Goal: Task Accomplishment & Management: Use online tool/utility

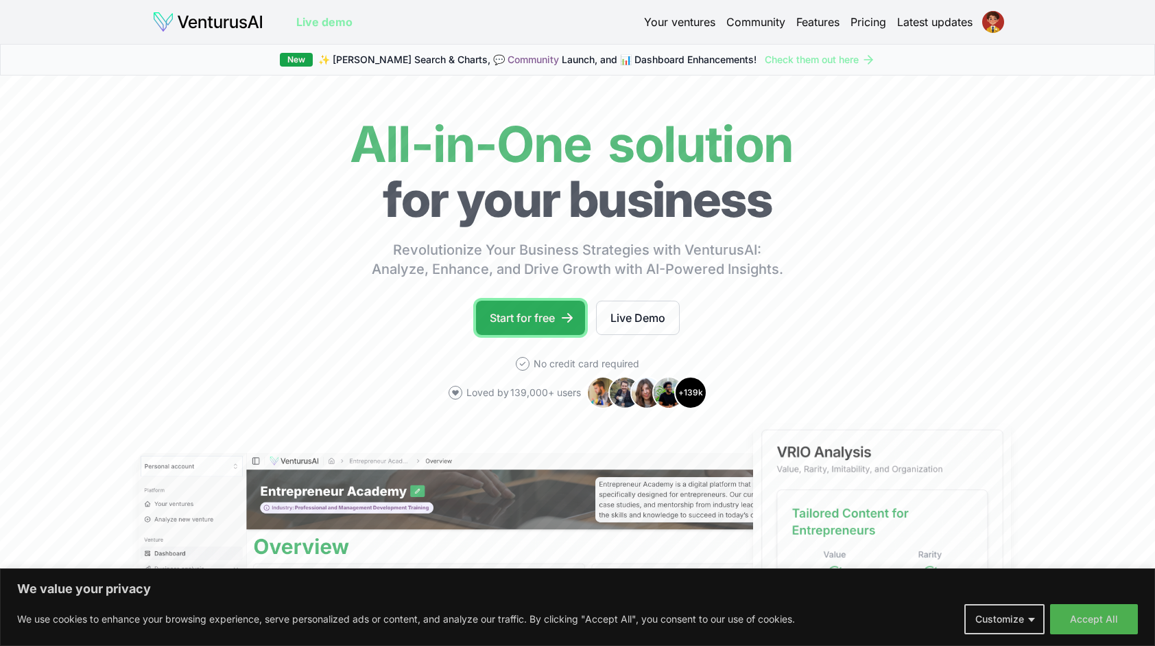
click at [534, 307] on link "Start for free" at bounding box center [530, 317] width 109 height 34
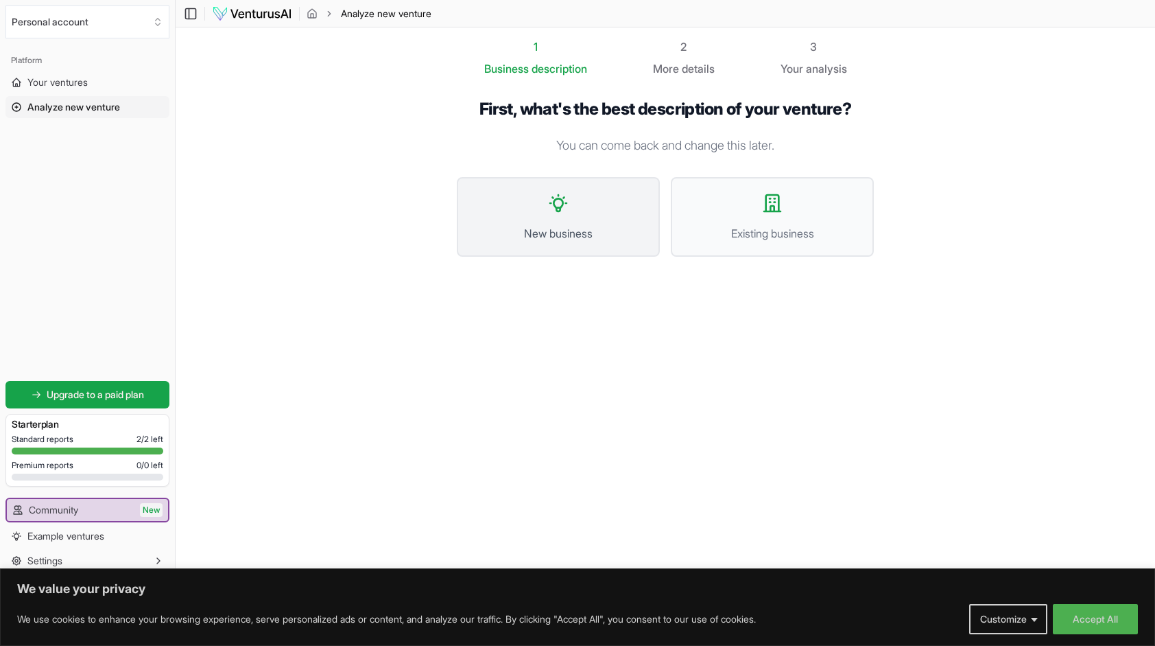
click at [608, 188] on button "New business" at bounding box center [558, 217] width 203 height 80
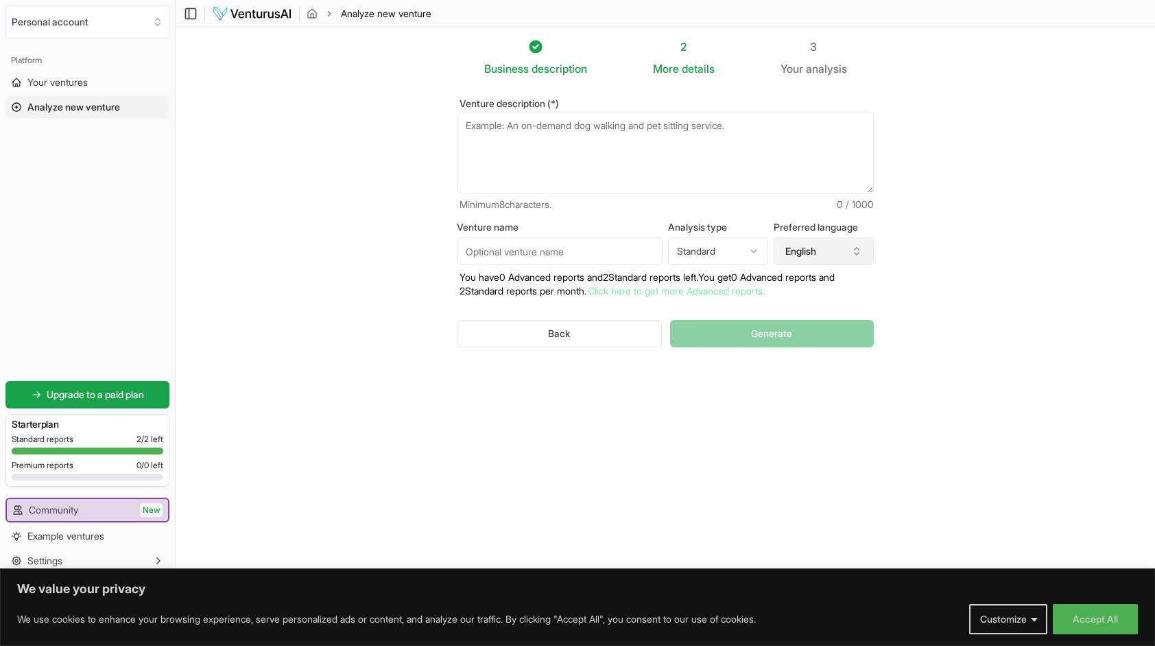
click at [838, 250] on button "English" at bounding box center [824, 250] width 100 height 27
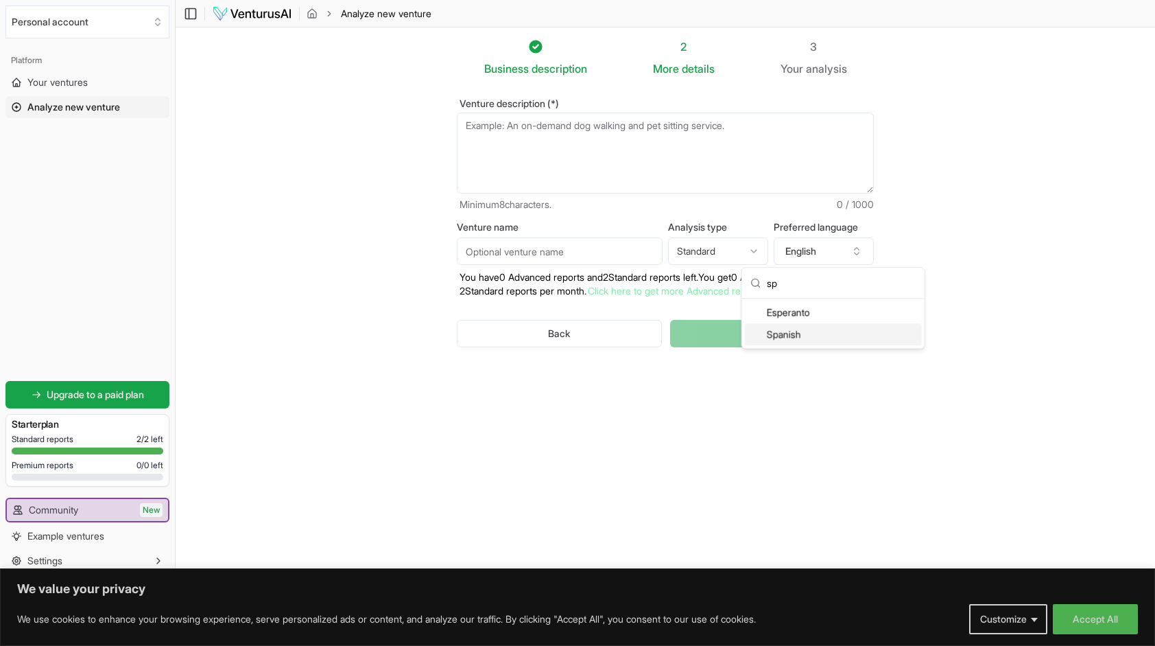
type input "sp"
click at [779, 339] on div "Spanish" at bounding box center [833, 334] width 177 height 22
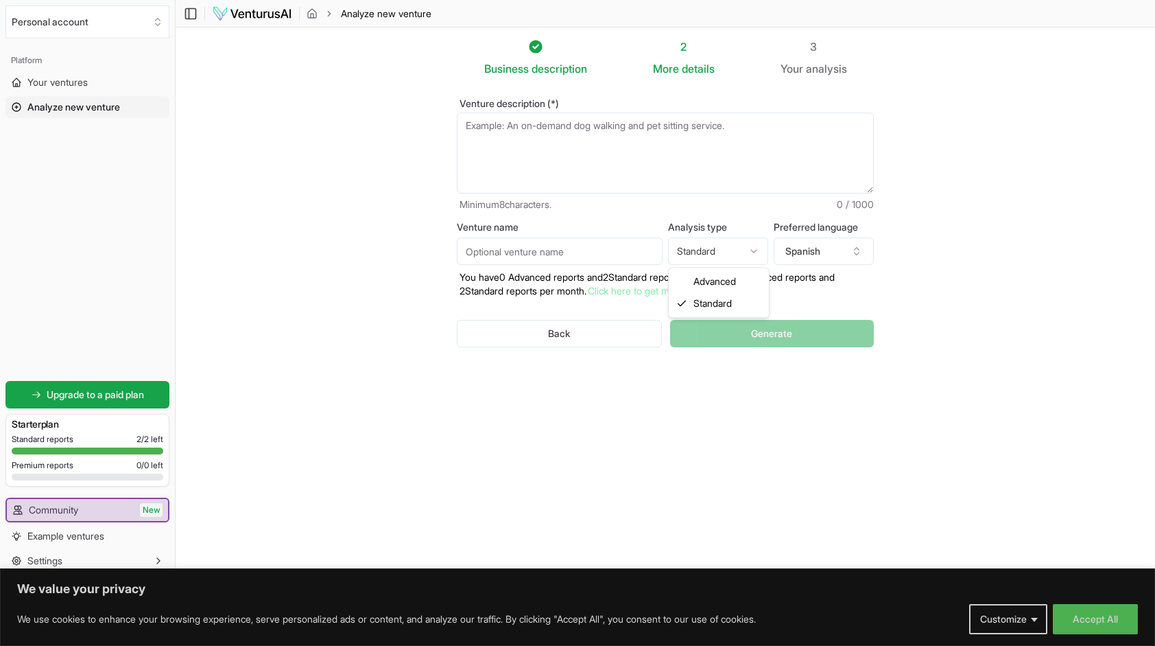
click at [748, 253] on html "We value your privacy We use cookies to enhance your browsing experience, serve…" at bounding box center [577, 323] width 1155 height 646
select select "advanced"
click at [750, 331] on div "Back Generate" at bounding box center [665, 333] width 417 height 71
click at [700, 183] on textarea "Venture description (*)" at bounding box center [665, 153] width 417 height 81
type textarea "G"
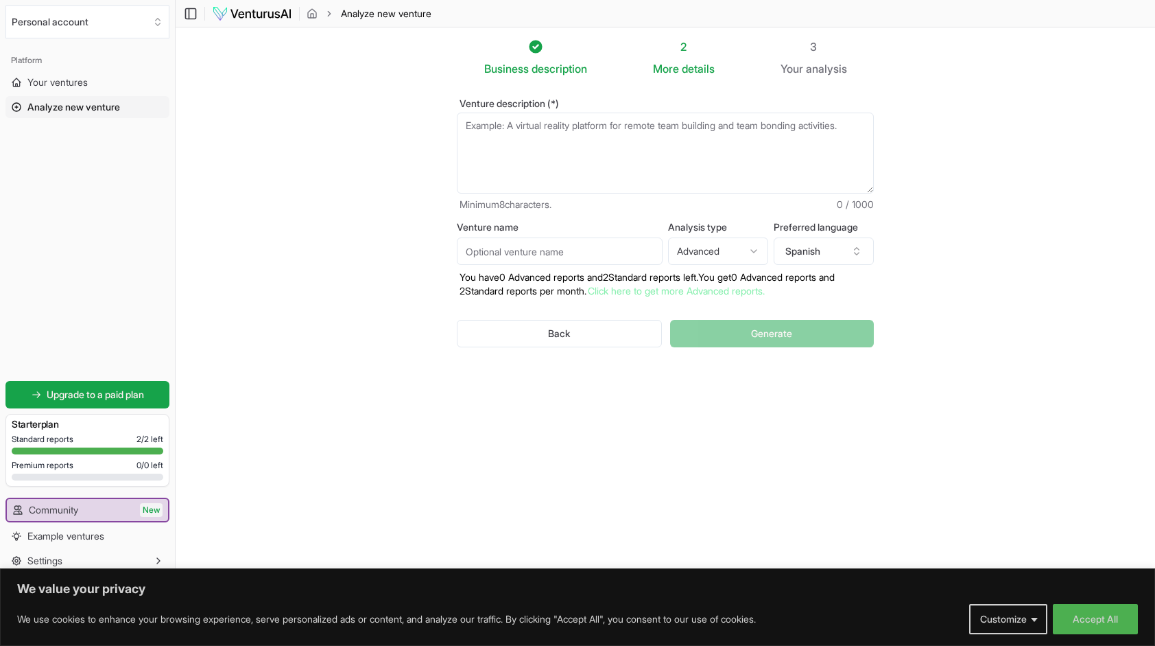
click at [624, 252] on input "Venture name" at bounding box center [560, 250] width 206 height 27
drag, startPoint x: 956, startPoint y: 9, endPoint x: 970, endPoint y: 100, distance: 92.3
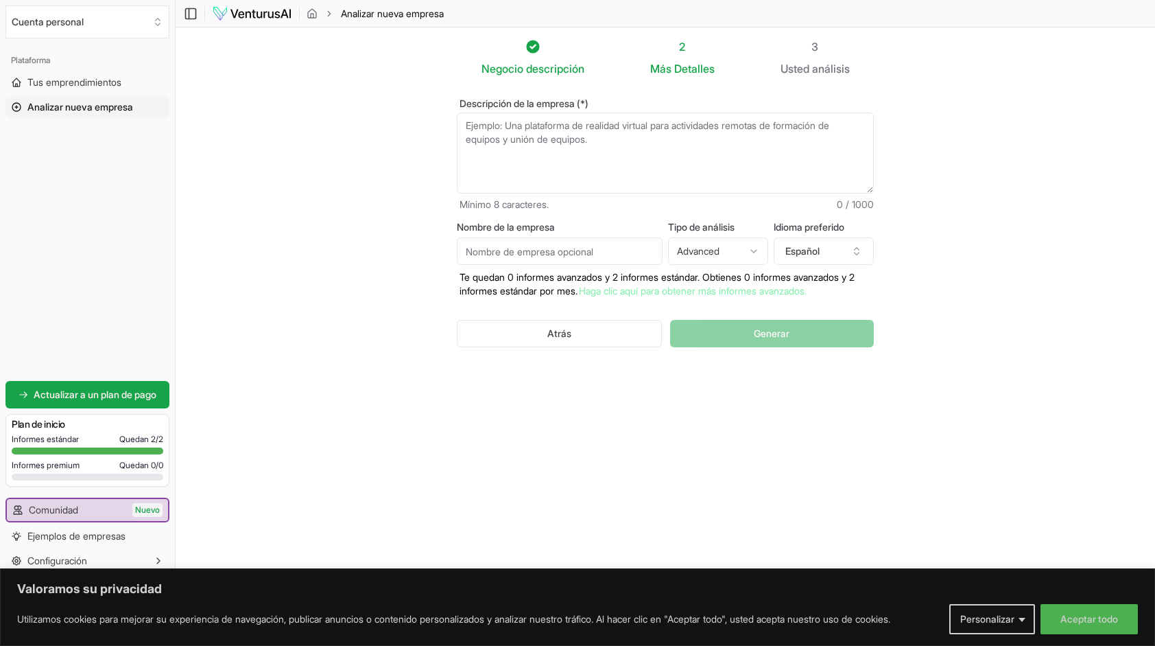
click at [628, 250] on input "Nombre de la empresa" at bounding box center [560, 250] width 206 height 27
type input "PISPO VESTIGIO"
click at [640, 146] on textarea "Descripción de la empresa (*)" at bounding box center [665, 153] width 417 height 81
paste textarea "Pispo Vestigio es una marca colombiana que fusiona la sastrería clásica con el …"
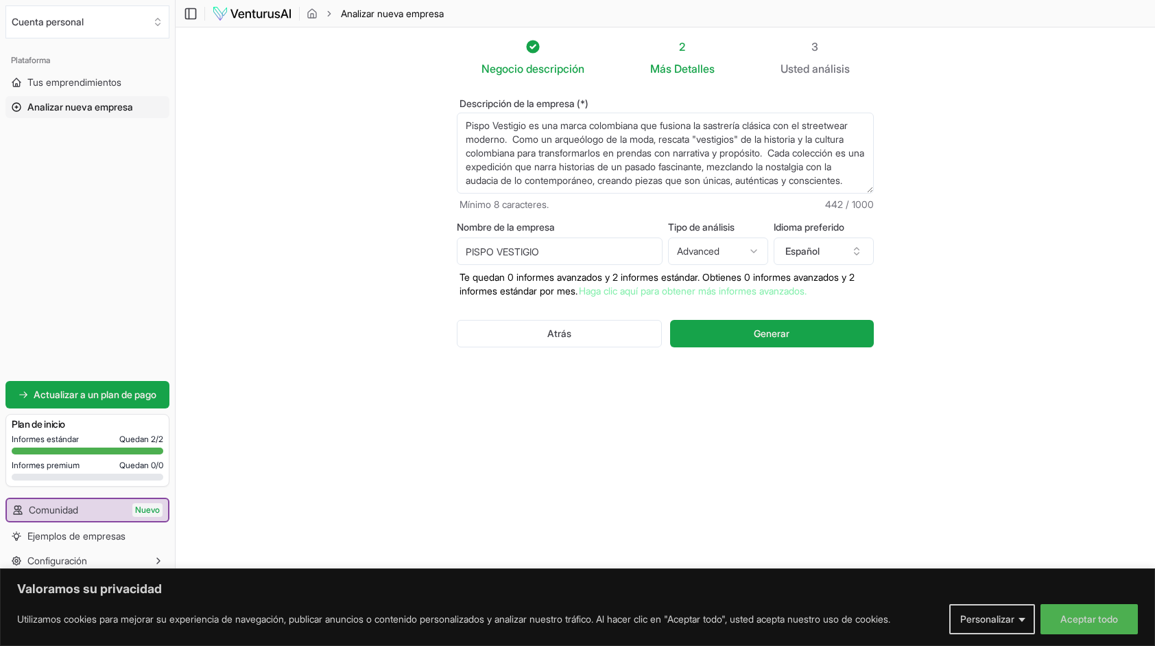
scroll to position [7, 0]
click at [607, 150] on textarea "Pispo Vestigio es una marca colombiana que fusiona la sastrería clásica con el …" at bounding box center [665, 153] width 417 height 81
type textarea "Pispo Vestigio es una marca colombiana que fusiona la sastrería clásica con el …"
click at [740, 333] on button "Generar" at bounding box center [772, 333] width 204 height 27
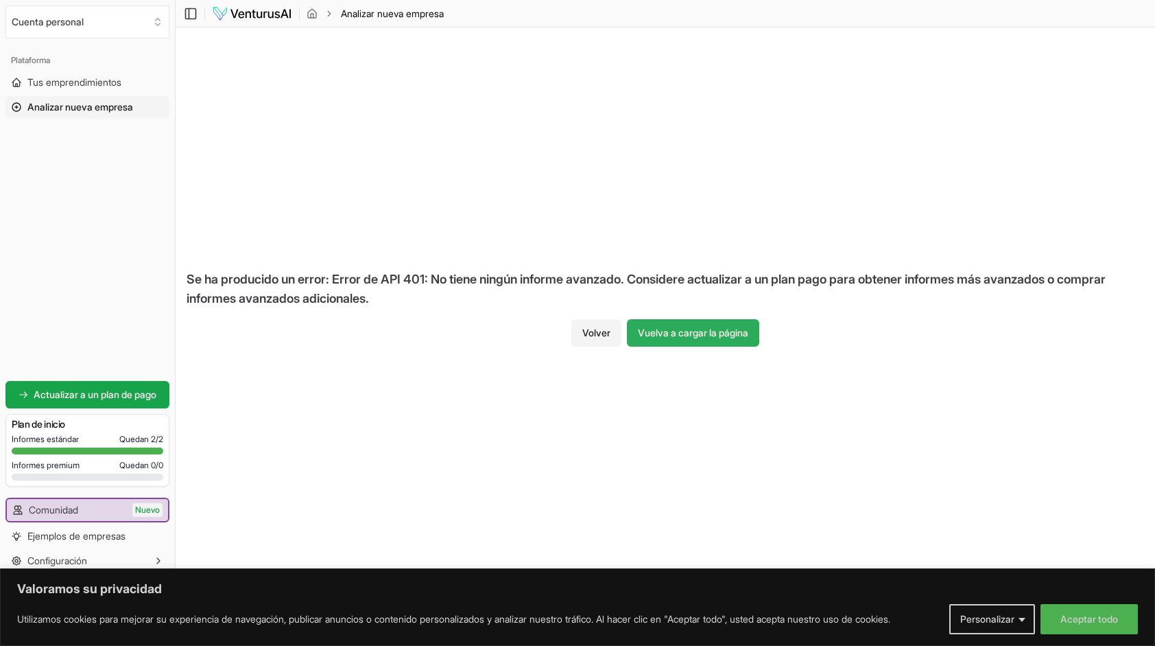
click at [735, 329] on button "Vuelva a cargar la página" at bounding box center [693, 332] width 132 height 27
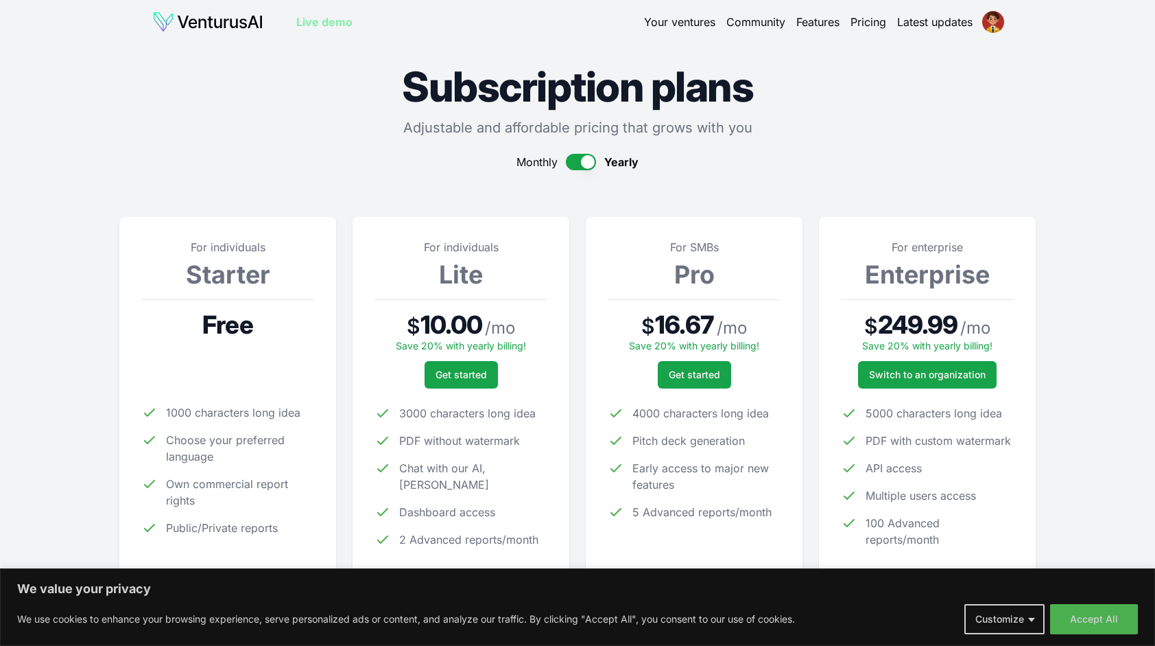
scroll to position [165, 0]
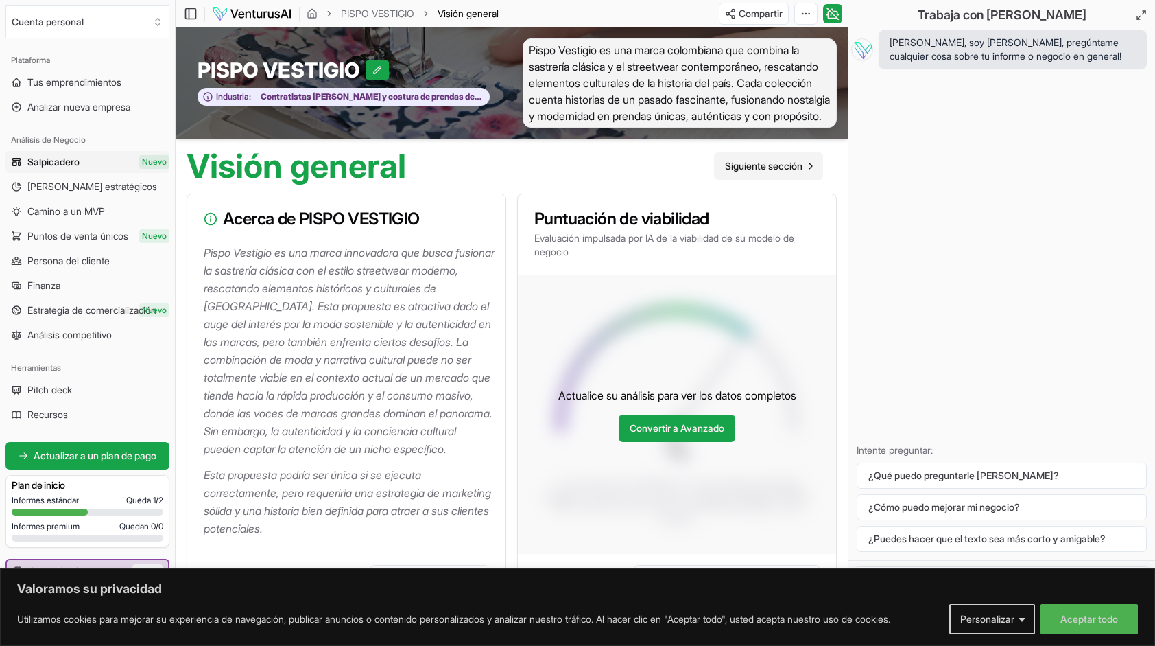
click at [764, 174] on link "Siguiente sección" at bounding box center [768, 165] width 109 height 27
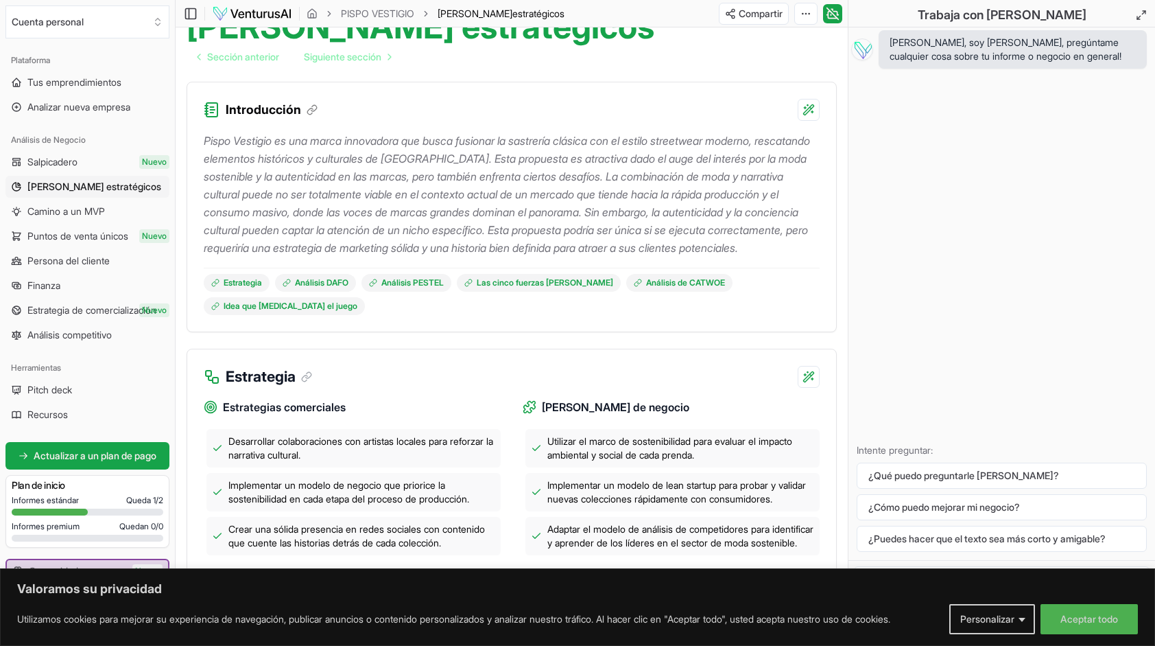
scroll to position [142, 0]
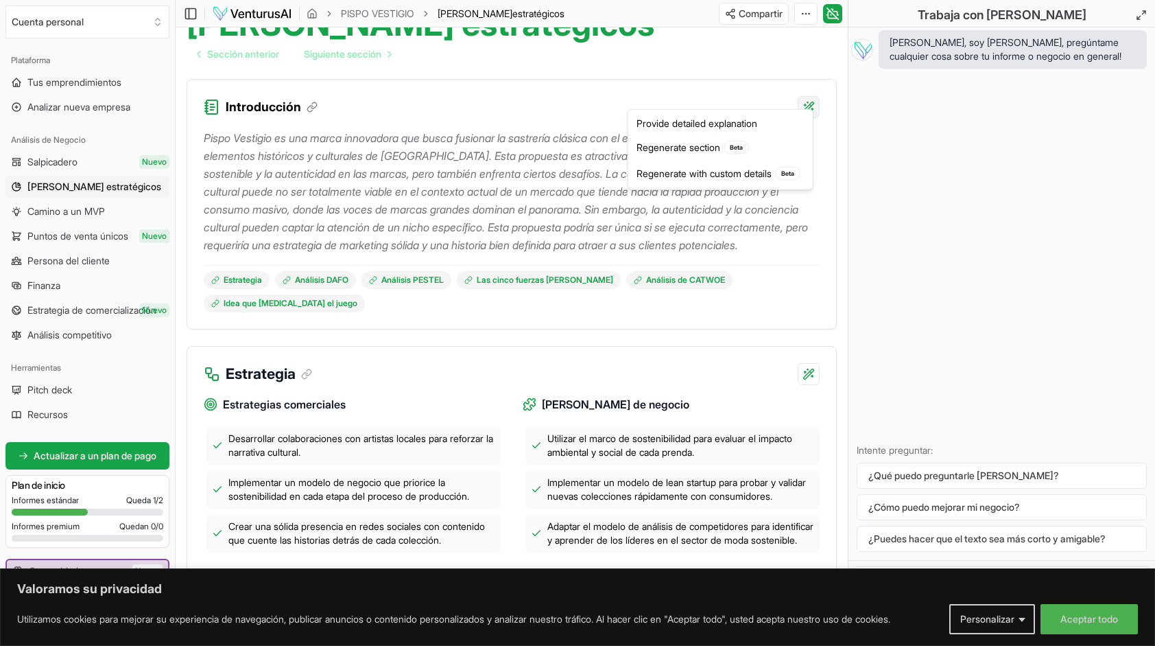
click at [808, 95] on html "Valoramos su privacidad Utilizamos cookies para mejorar su experiencia de naveg…" at bounding box center [577, 181] width 1155 height 646
click at [767, 143] on div "Regenerate section Beta" at bounding box center [720, 147] width 179 height 26
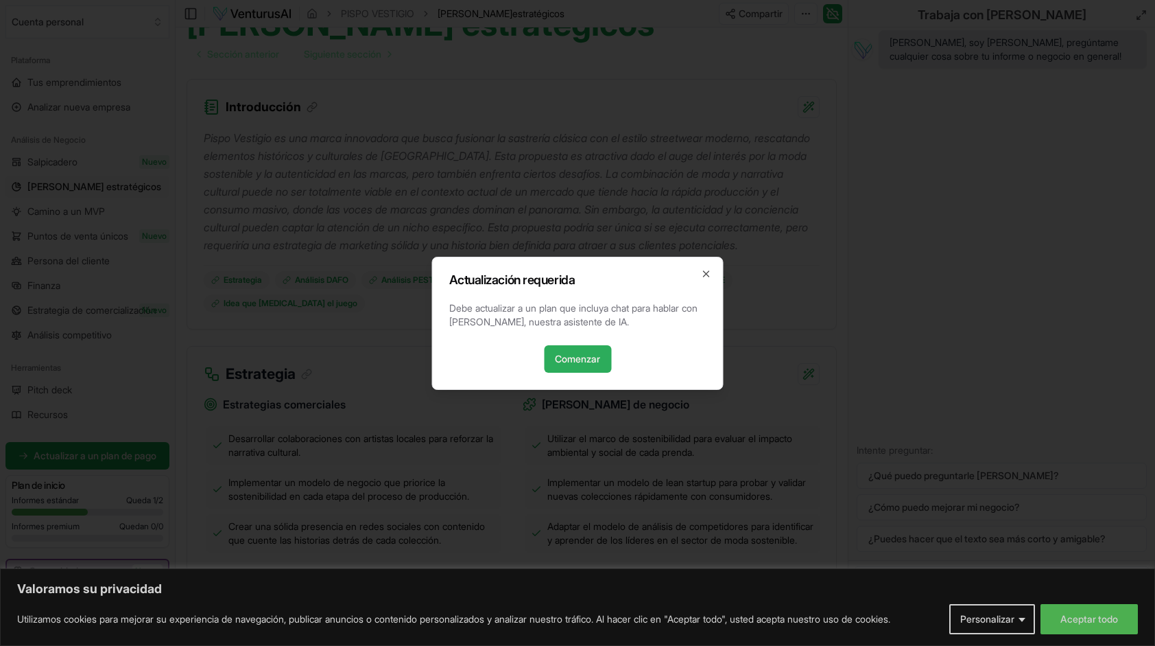
click at [586, 350] on link "Comenzar" at bounding box center [577, 358] width 67 height 27
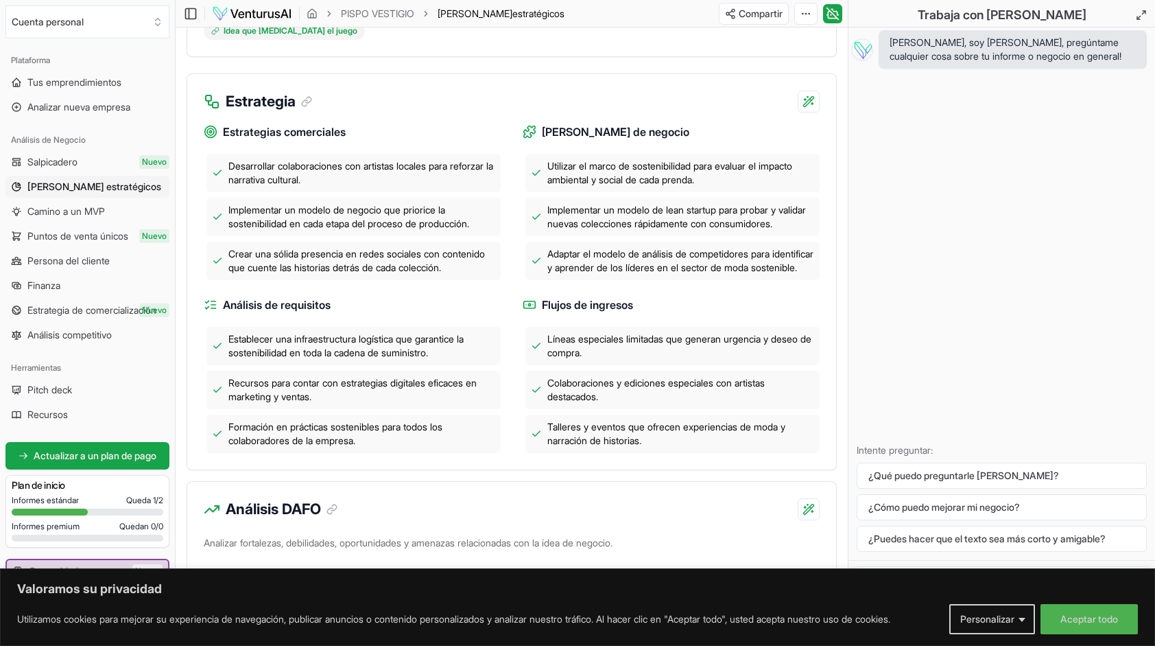
scroll to position [416, 0]
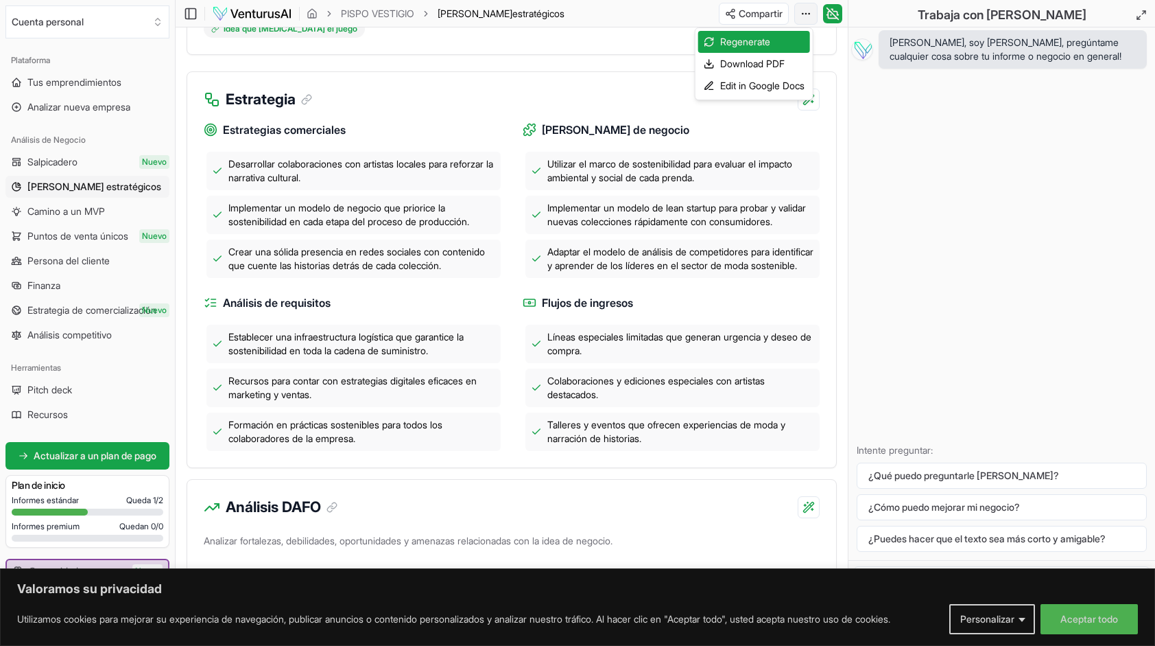
click at [785, 64] on font "Download PDF" at bounding box center [752, 64] width 64 height 14
